Goal: Task Accomplishment & Management: Complete application form

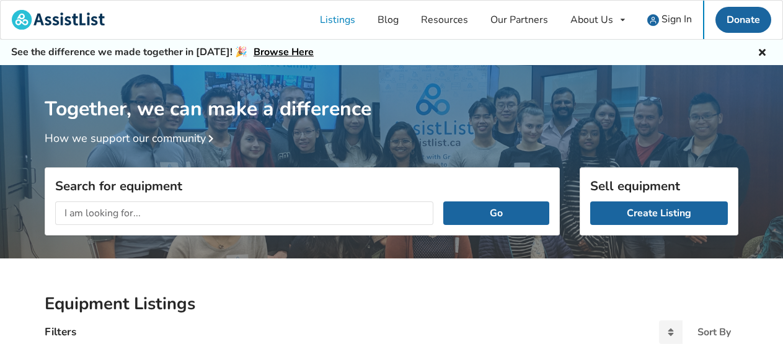
click at [278, 195] on div "Go" at bounding box center [302, 212] width 514 height 43
click at [283, 218] on input "text" at bounding box center [244, 213] width 378 height 24
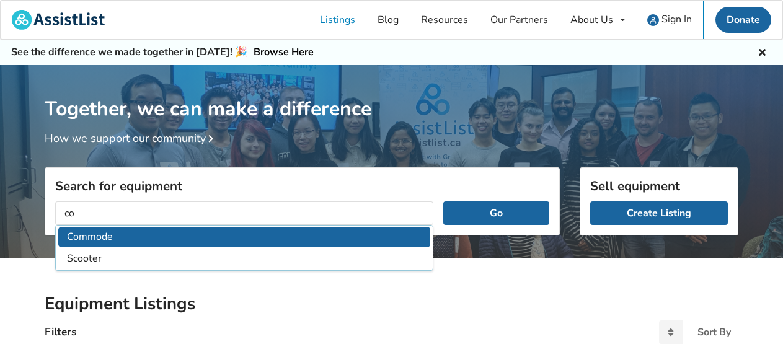
click at [117, 242] on li "Commode" at bounding box center [244, 237] width 372 height 20
type input "Commode"
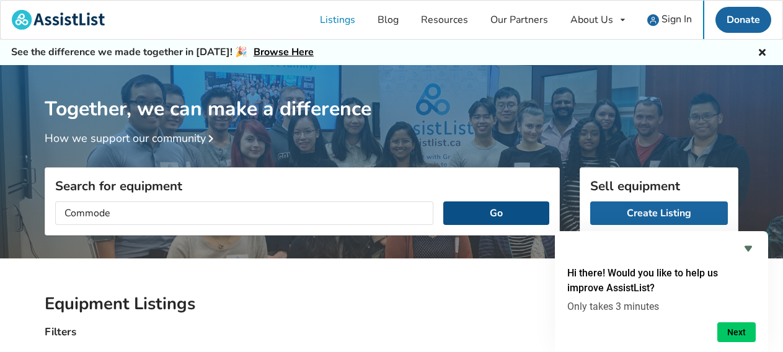
click at [496, 209] on button "Go" at bounding box center [496, 213] width 106 height 24
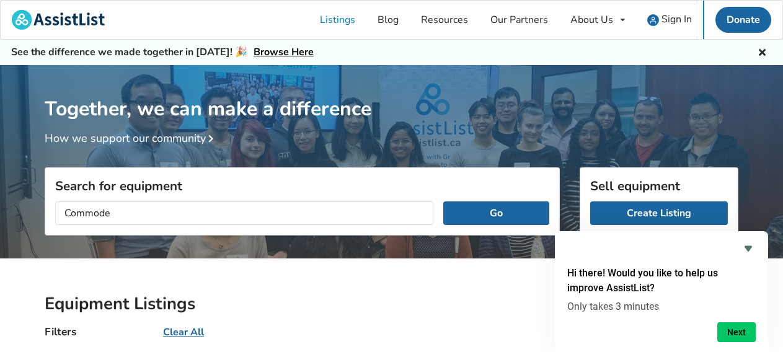
click at [645, 242] on div at bounding box center [661, 248] width 188 height 15
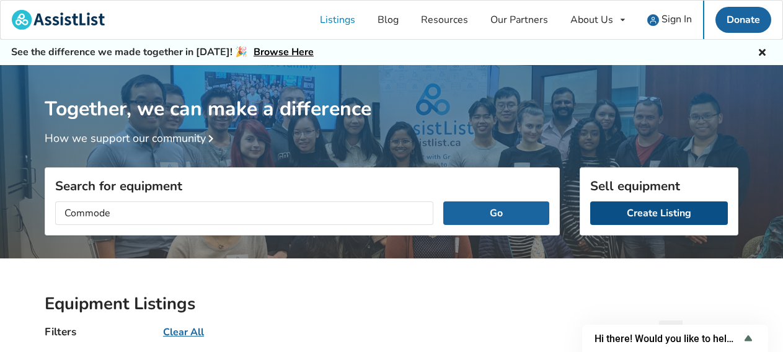
click at [663, 205] on link "Create Listing" at bounding box center [659, 213] width 138 height 24
